Goal: Task Accomplishment & Management: Manage account settings

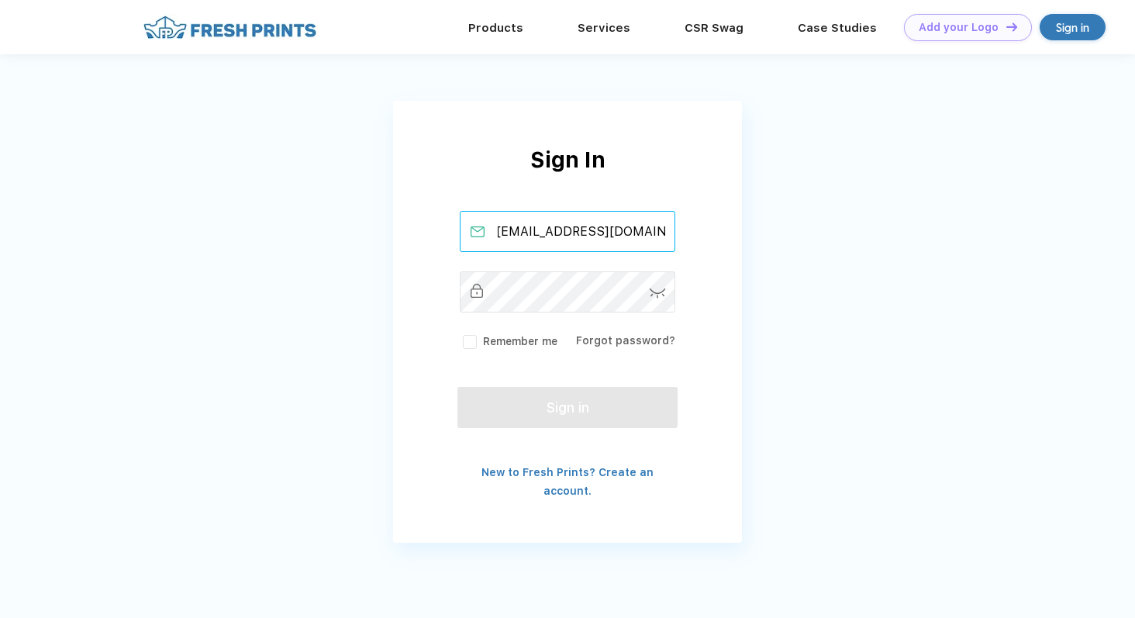
scroll to position [0, 12]
type input "[EMAIL_ADDRESS][DOMAIN_NAME]"
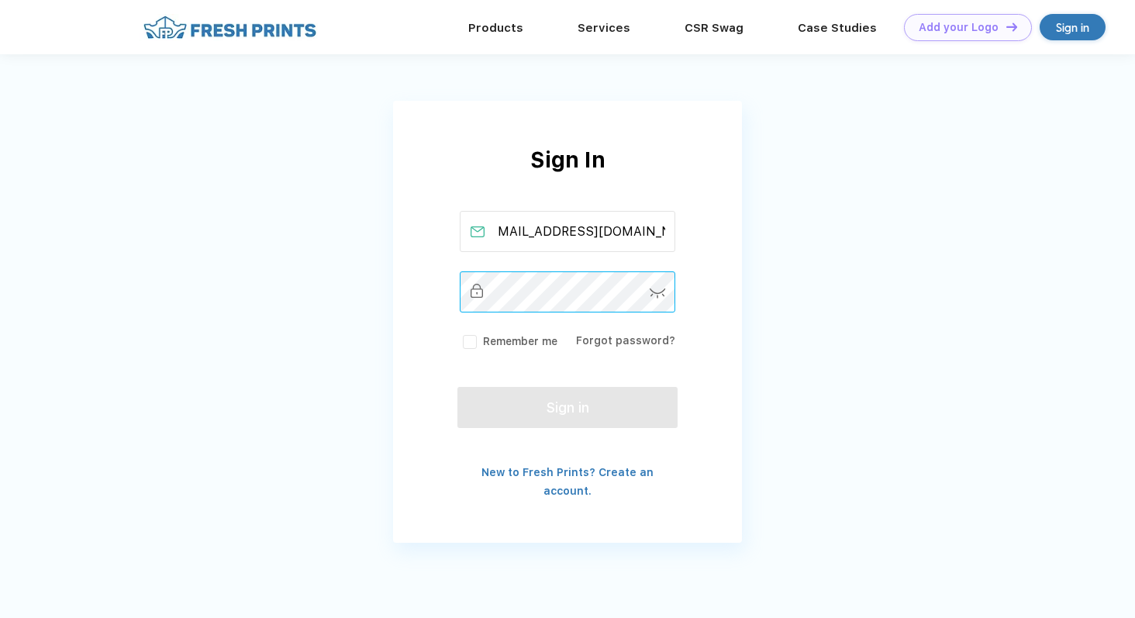
scroll to position [0, 0]
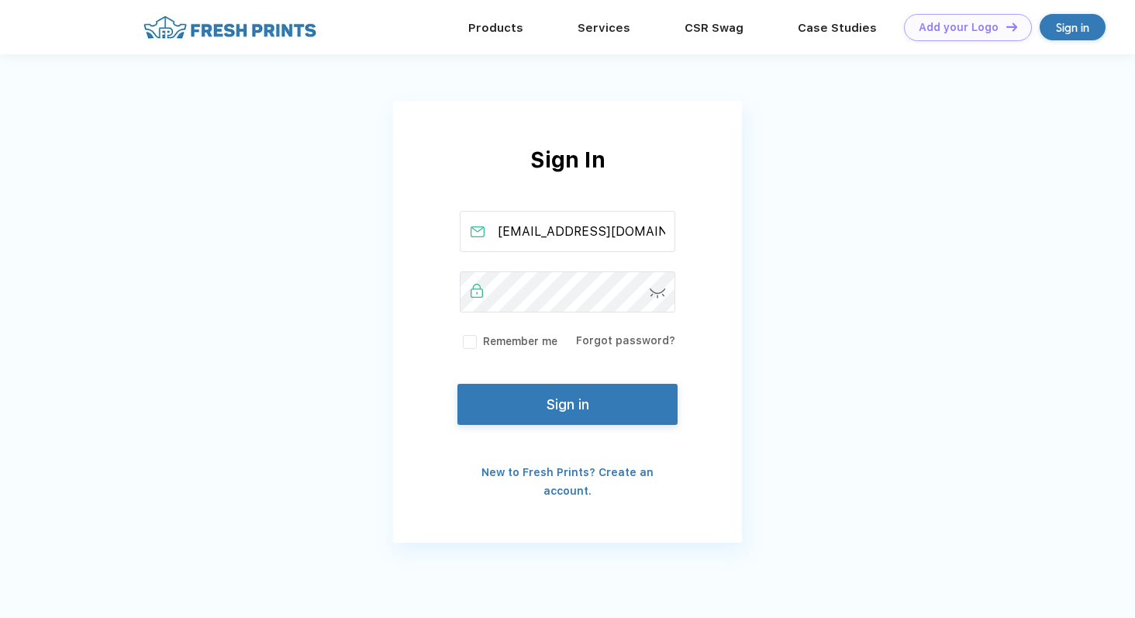
click at [585, 392] on button "Sign in" at bounding box center [567, 404] width 220 height 41
click at [561, 400] on button "Sign in" at bounding box center [567, 404] width 220 height 41
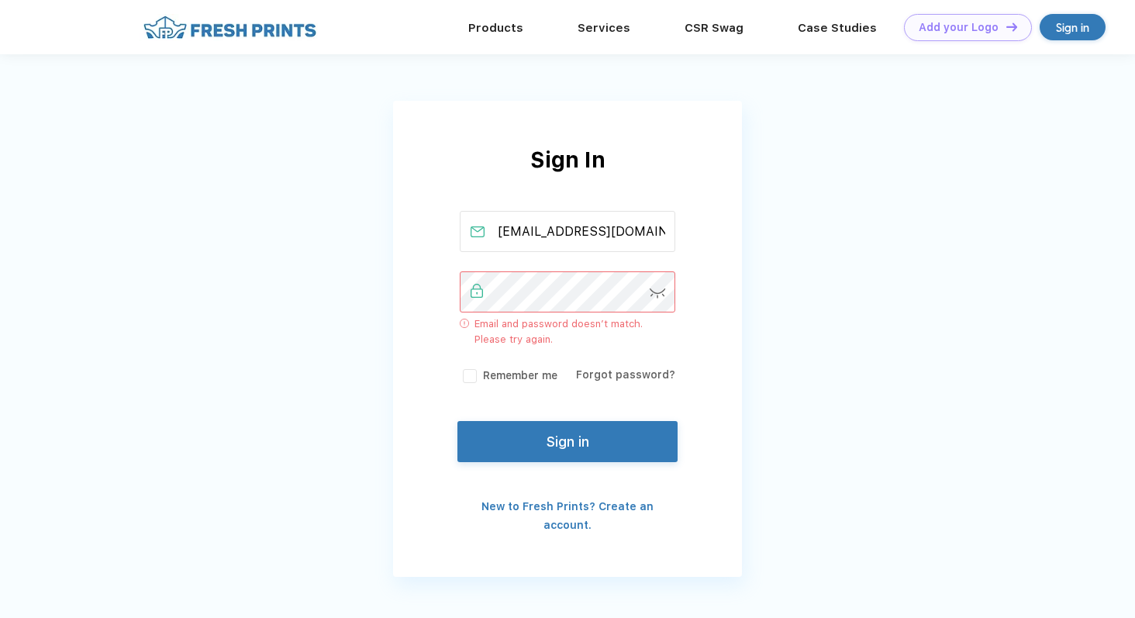
click at [650, 291] on img at bounding box center [658, 293] width 16 height 10
click at [425, 295] on div "Sign In daniellaarana@freshprints.com Email and password doesn’t match. Please …" at bounding box center [567, 338] width 349 height 391
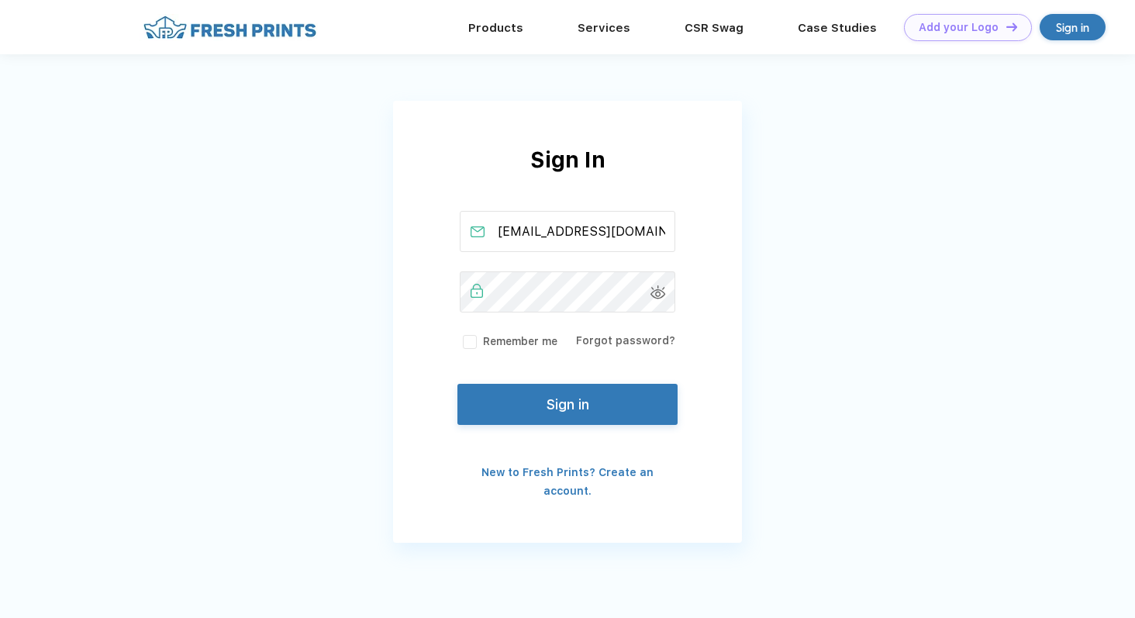
click at [486, 400] on button "Sign in" at bounding box center [567, 404] width 220 height 41
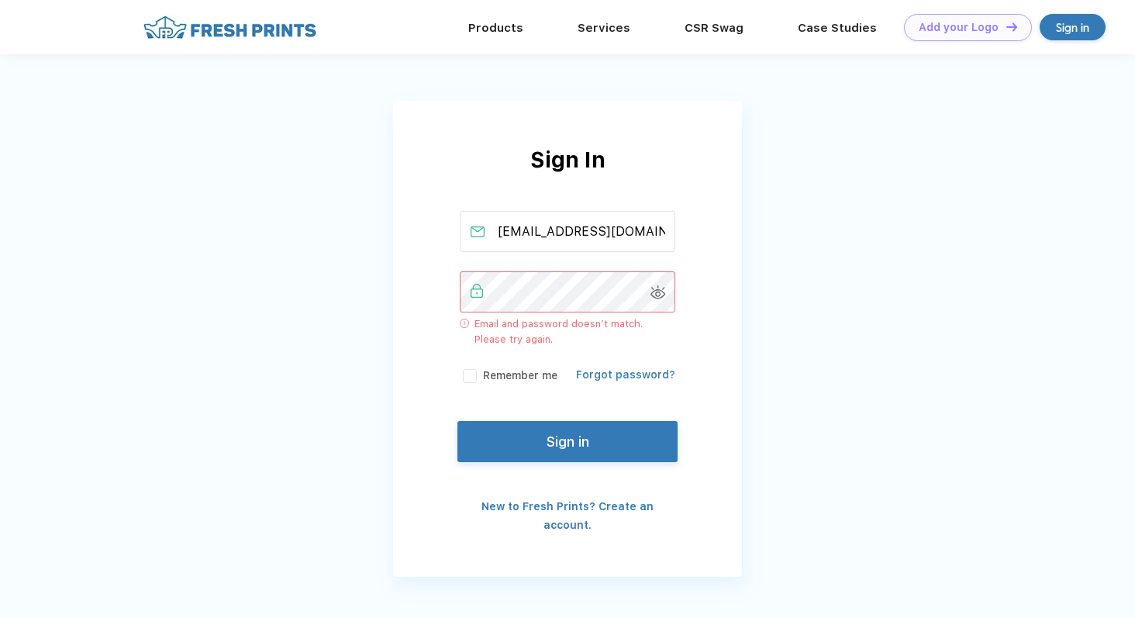
click at [619, 374] on link "Forgot password?" at bounding box center [625, 374] width 99 height 12
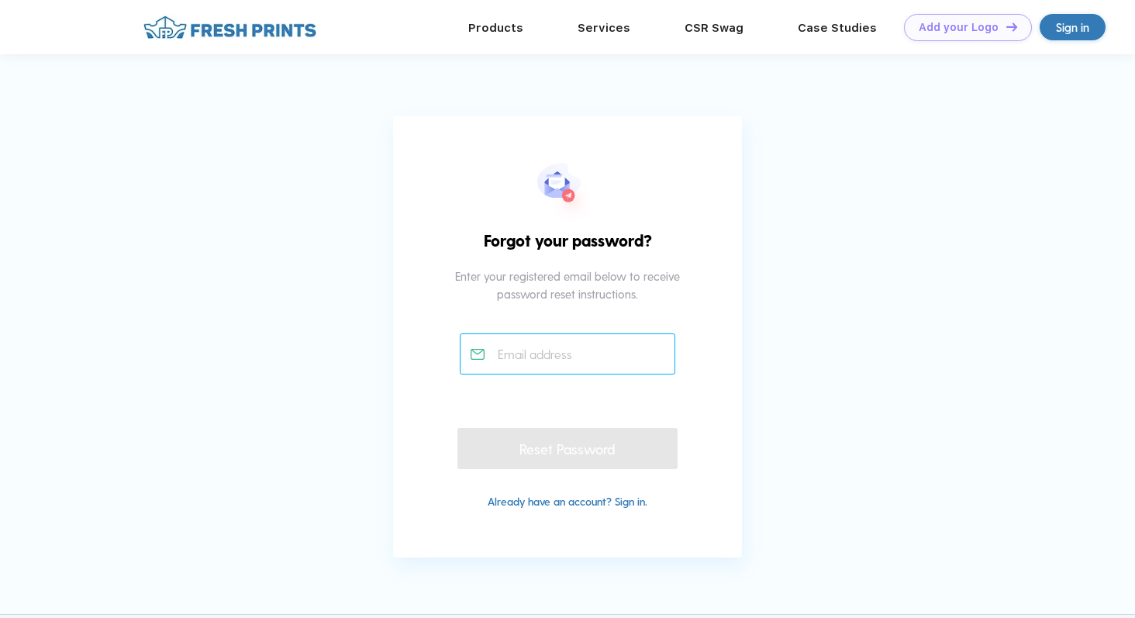
click at [564, 347] on input "text" at bounding box center [568, 353] width 216 height 41
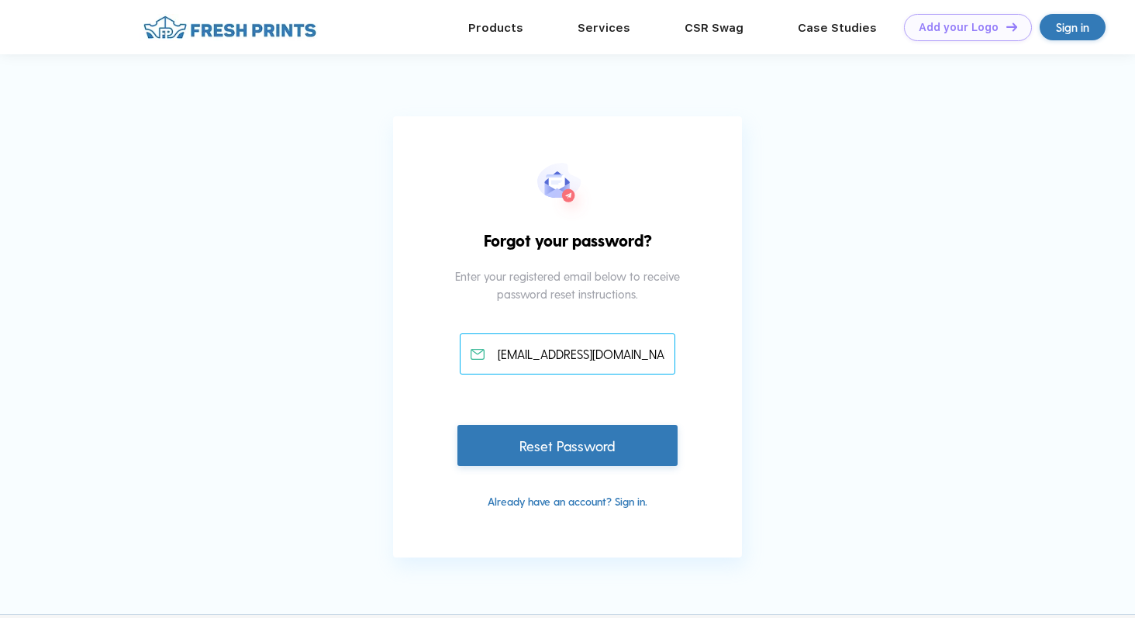
type input "[EMAIL_ADDRESS][DOMAIN_NAME]"
click at [580, 449] on div "Reset Password" at bounding box center [567, 445] width 220 height 41
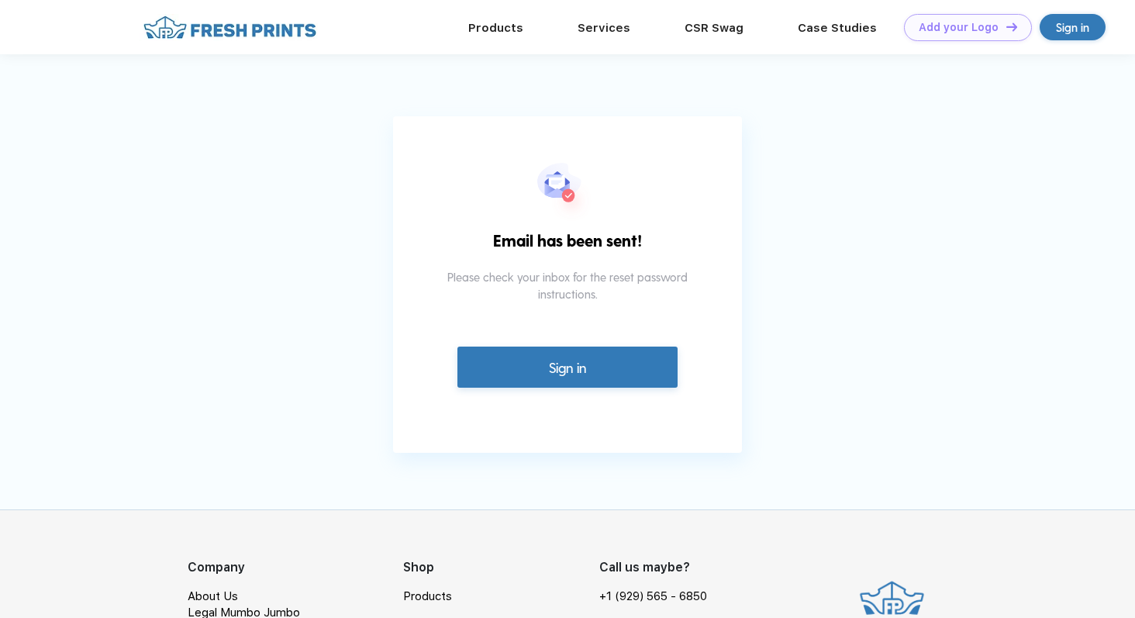
click at [585, 383] on link "Sign in" at bounding box center [567, 367] width 220 height 41
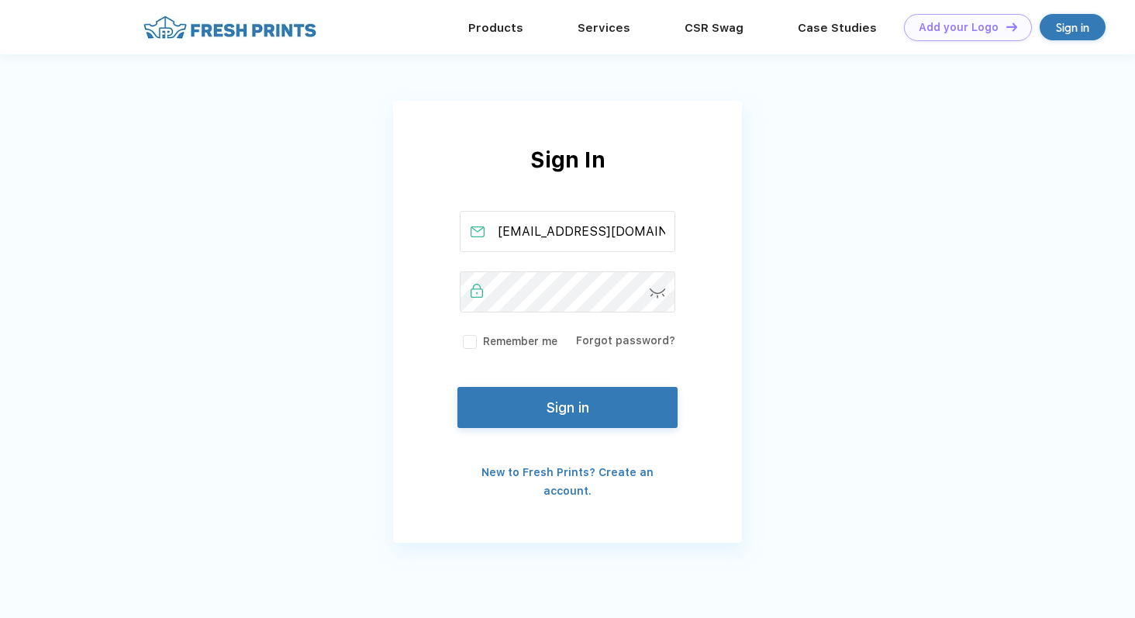
scroll to position [0, 13]
click at [655, 293] on img at bounding box center [658, 293] width 16 height 10
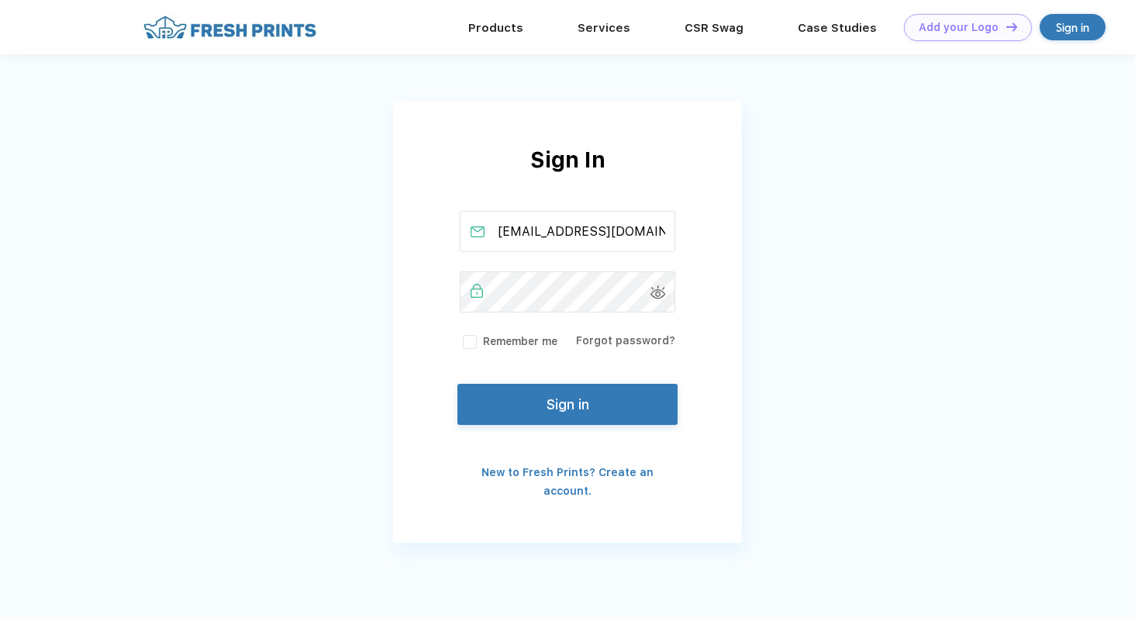
click at [502, 395] on button "Sign in" at bounding box center [567, 404] width 220 height 41
